Goal: Task Accomplishment & Management: Manage account settings

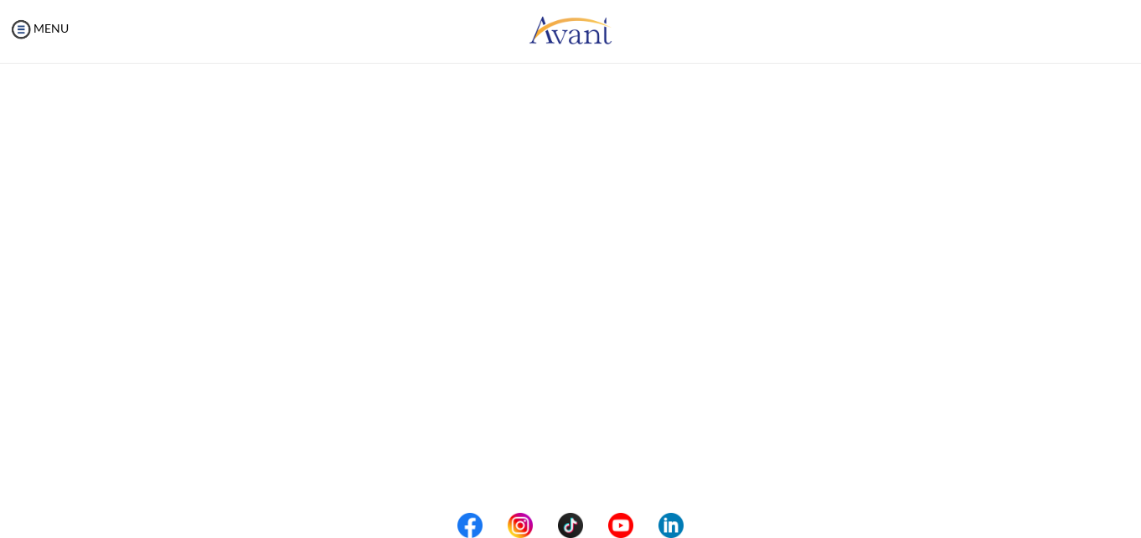
click at [480, 178] on input "email" at bounding box center [571, 173] width 302 height 34
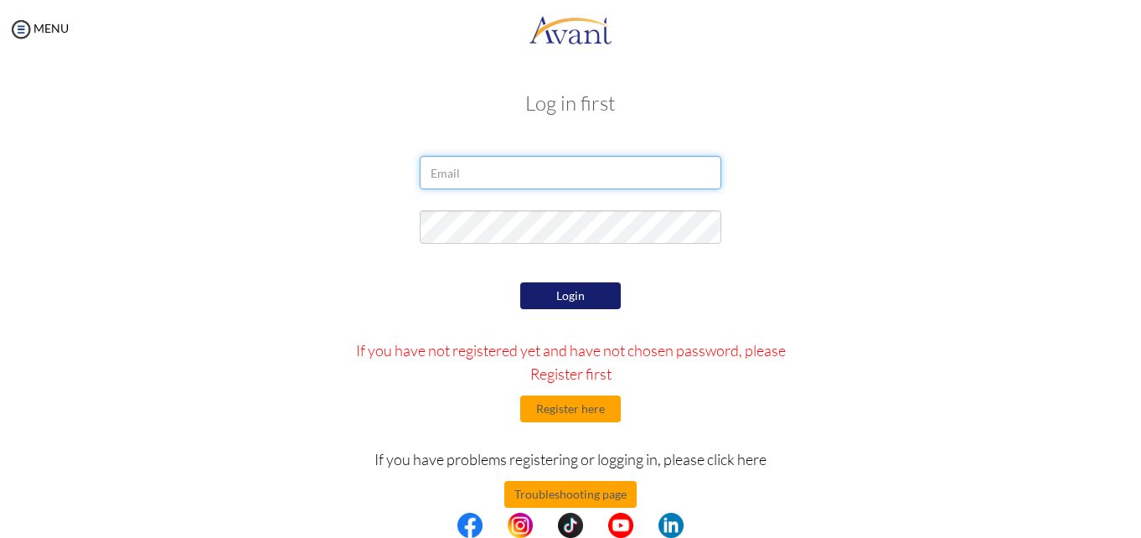
type input "[EMAIL_ADDRESS][DOMAIN_NAME]"
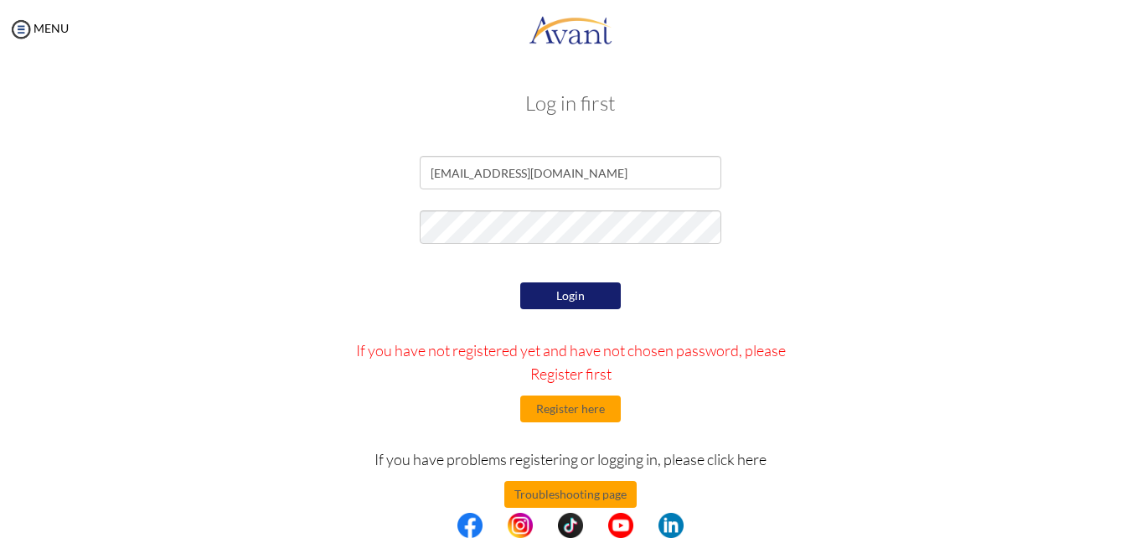
click at [566, 292] on button "Login" at bounding box center [570, 295] width 101 height 27
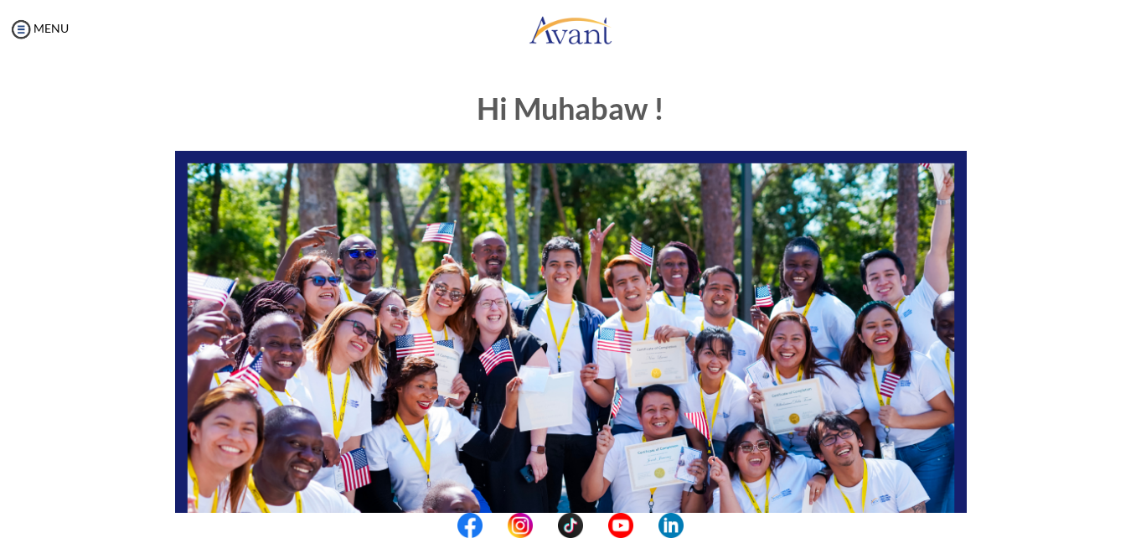
click at [999, 382] on div "Hi Muhabaw ! START HERE: Avant Video Library My Process My Resources About Avan…" at bounding box center [570, 481] width 980 height 813
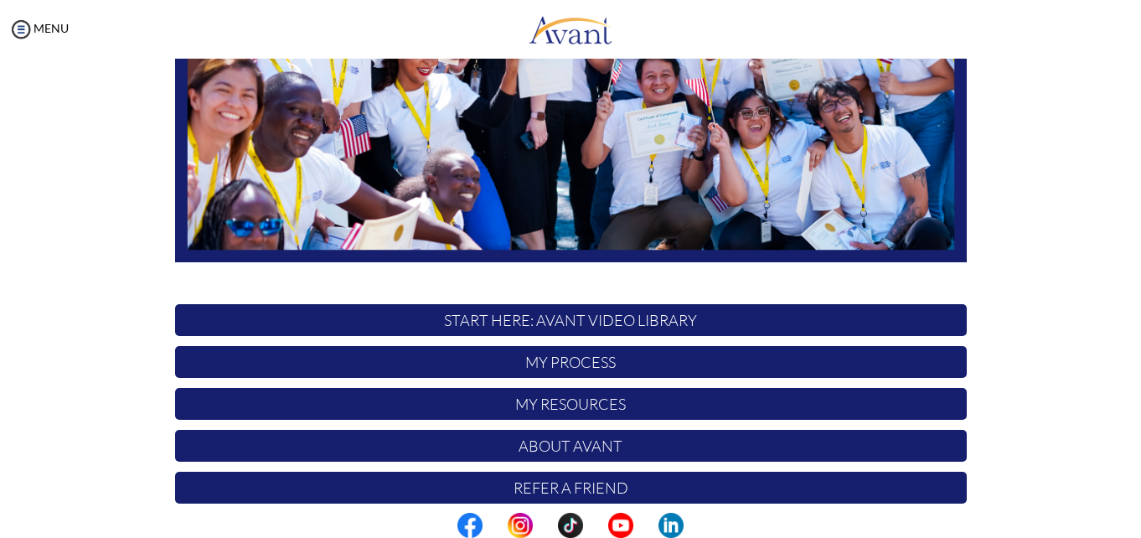
scroll to position [335, 0]
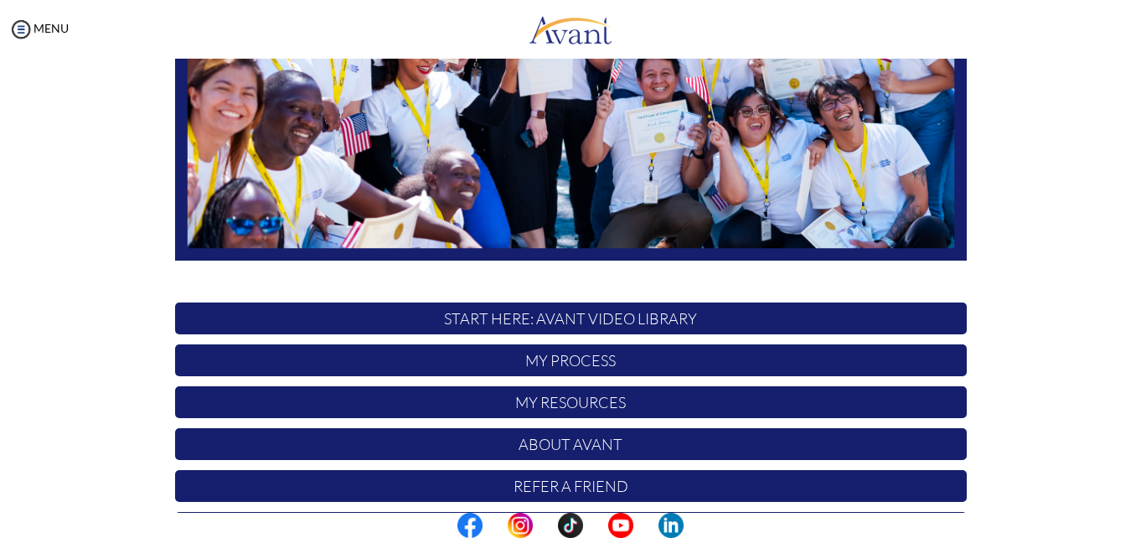
click at [594, 360] on p "My Process" at bounding box center [571, 360] width 792 height 32
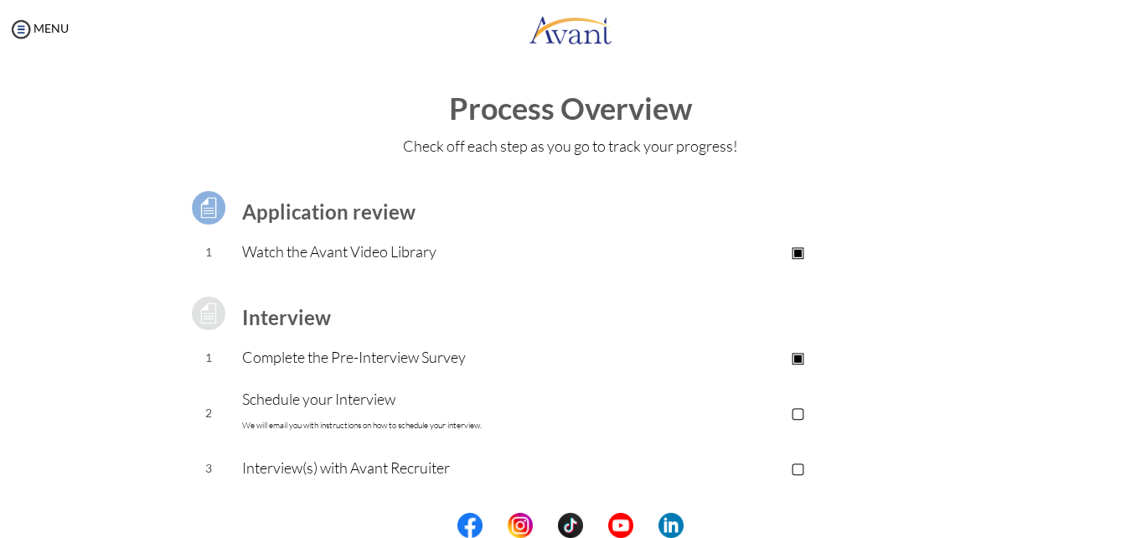
click at [957, 428] on td "▢" at bounding box center [798, 413] width 336 height 69
